Goal: Task Accomplishment & Management: Manage account settings

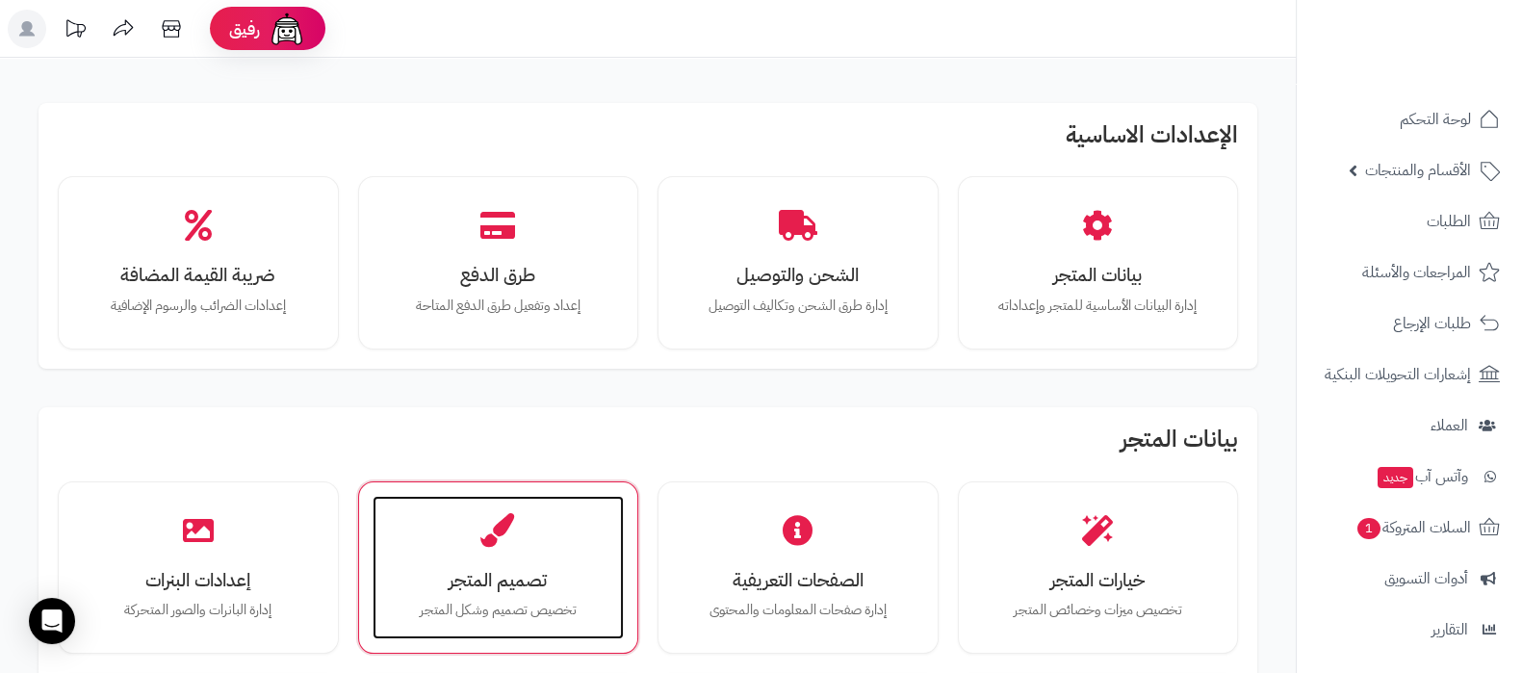
click at [525, 560] on div "تصميم المتجر تخصيص تصميم وشكل المتجر" at bounding box center [499, 568] width 252 height 144
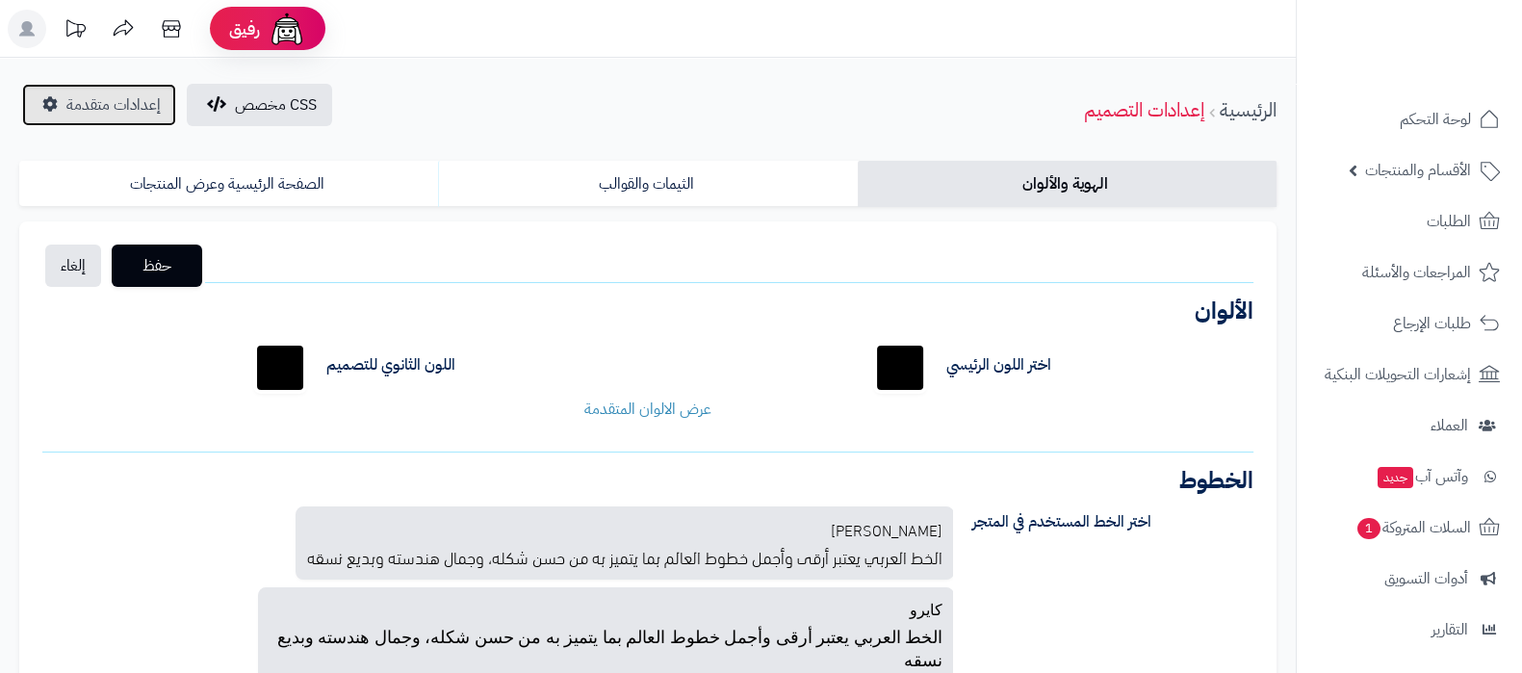
click at [140, 101] on span "إعدادات متقدمة" at bounding box center [113, 104] width 94 height 23
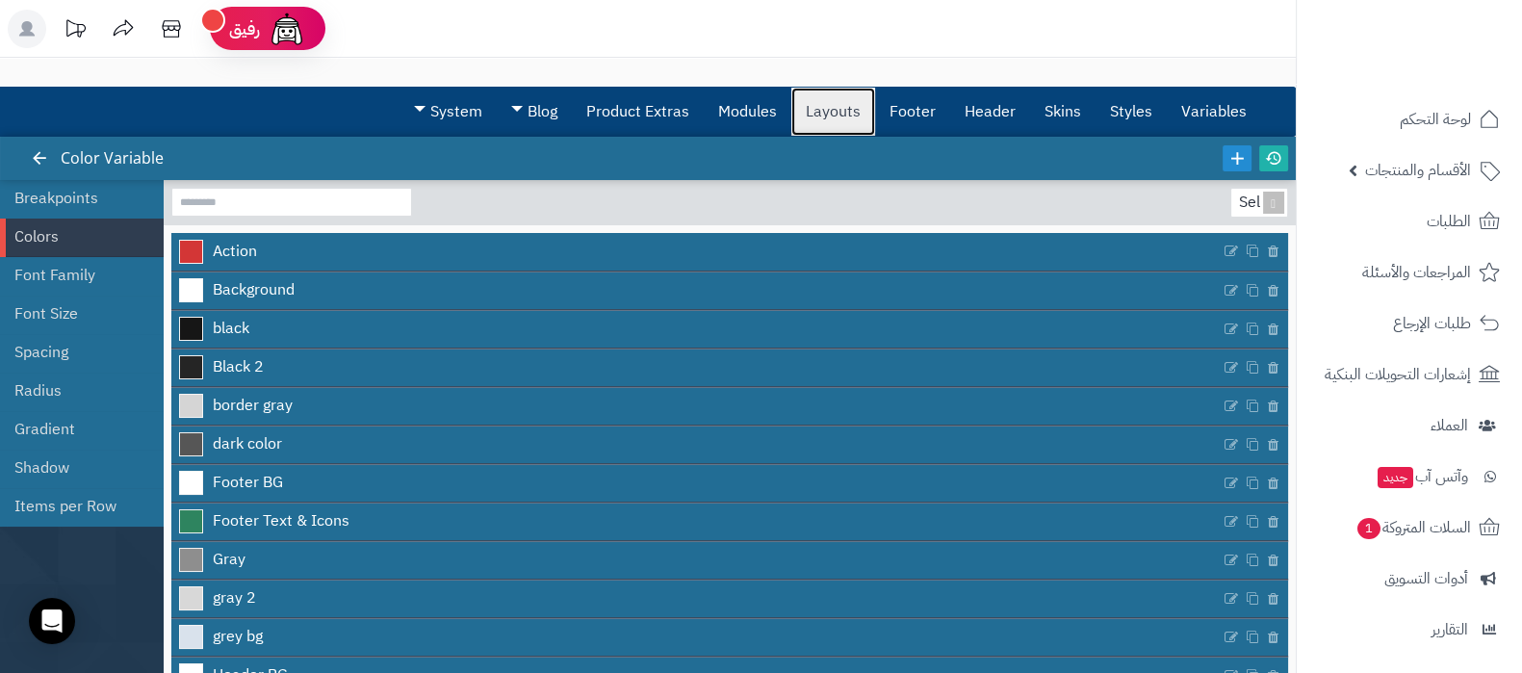
click at [853, 121] on link "Layouts" at bounding box center [833, 112] width 84 height 48
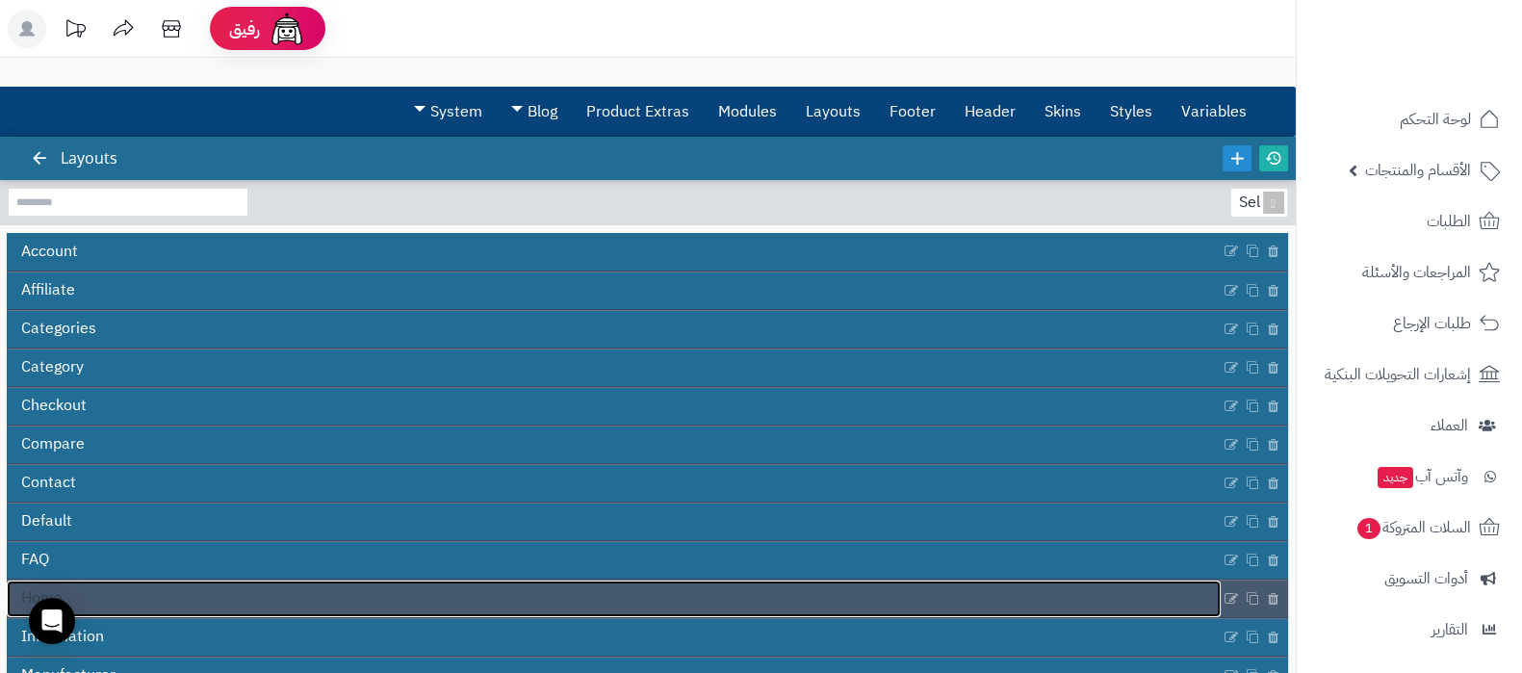
click at [617, 604] on link "Home" at bounding box center [614, 599] width 1214 height 37
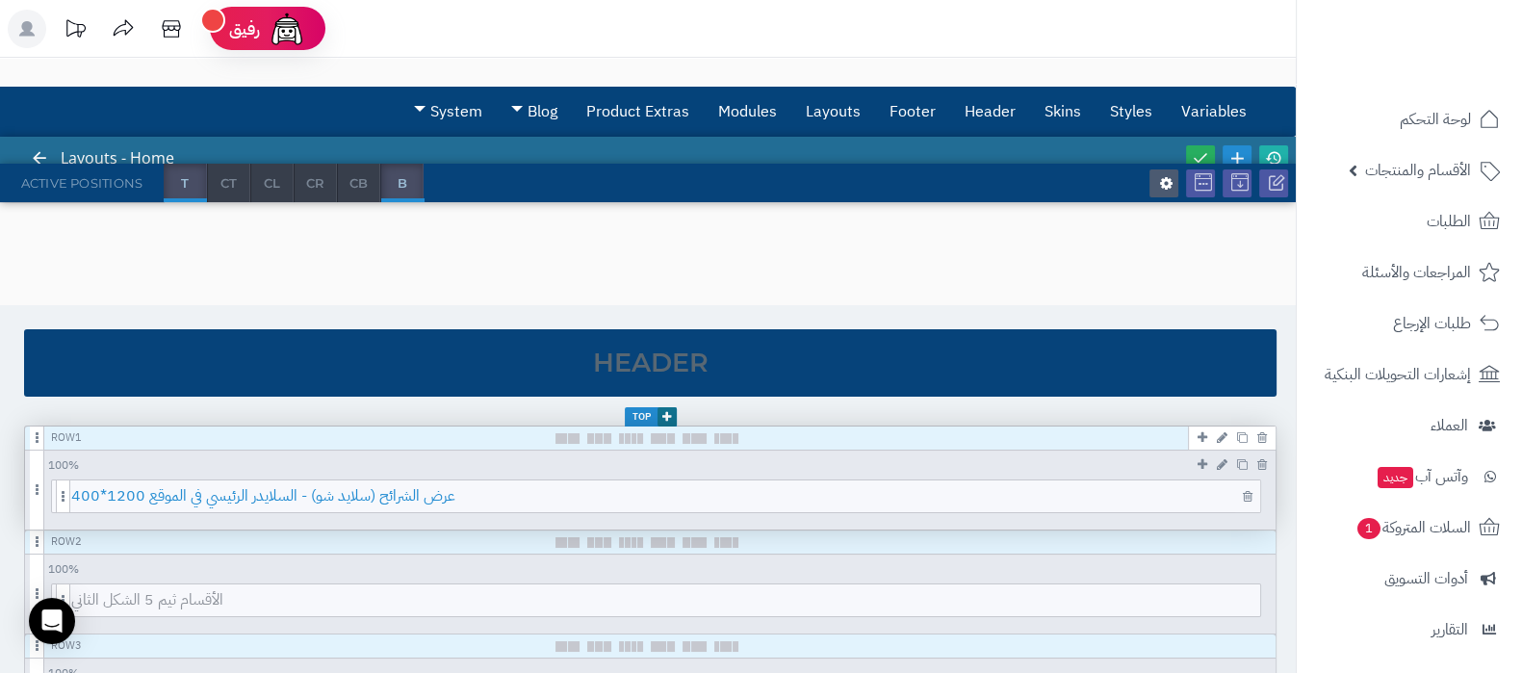
click at [660, 493] on span "عرض الشرائح (سلايد شو) - السلايدر الرئيسي في الموقع 1200*400" at bounding box center [665, 496] width 1189 height 32
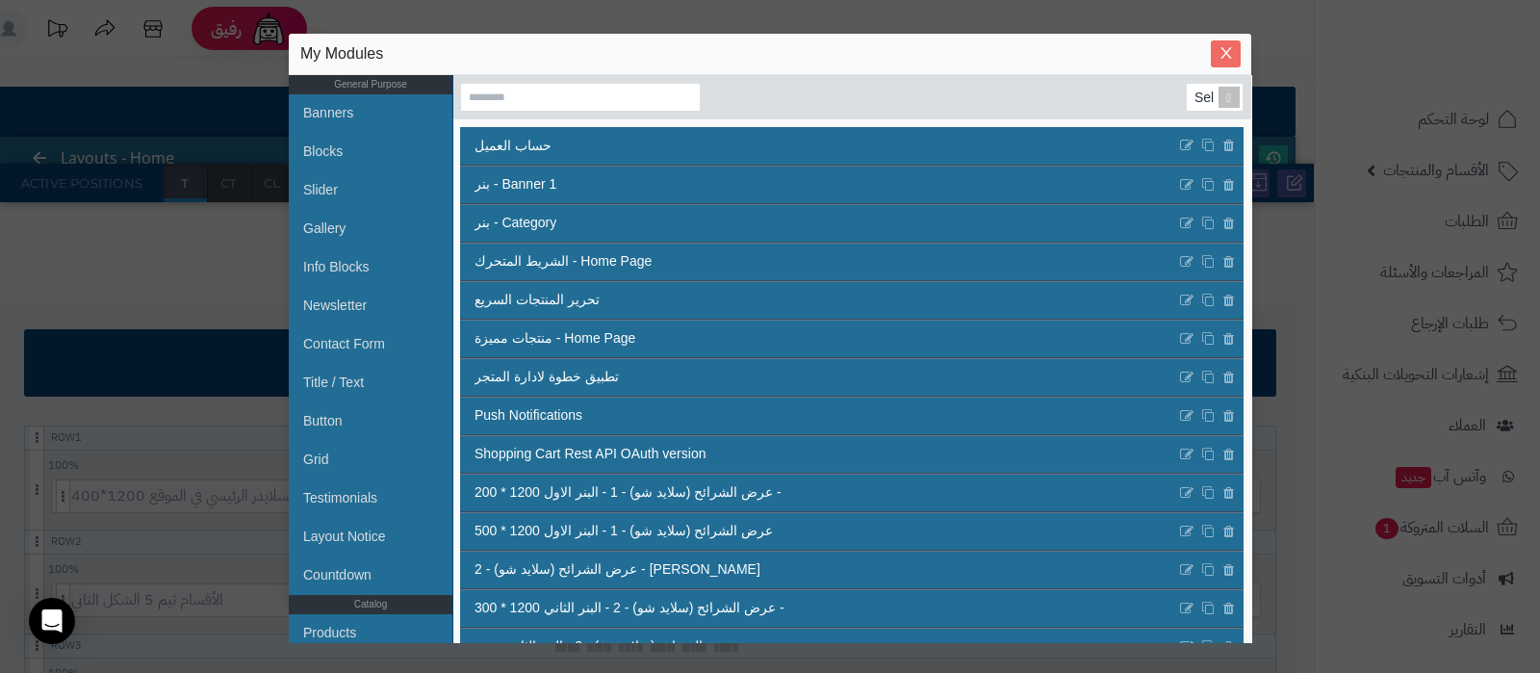
click at [1224, 56] on icon "Close" at bounding box center [1226, 54] width 11 height 12
